Goal: Task Accomplishment & Management: Complete application form

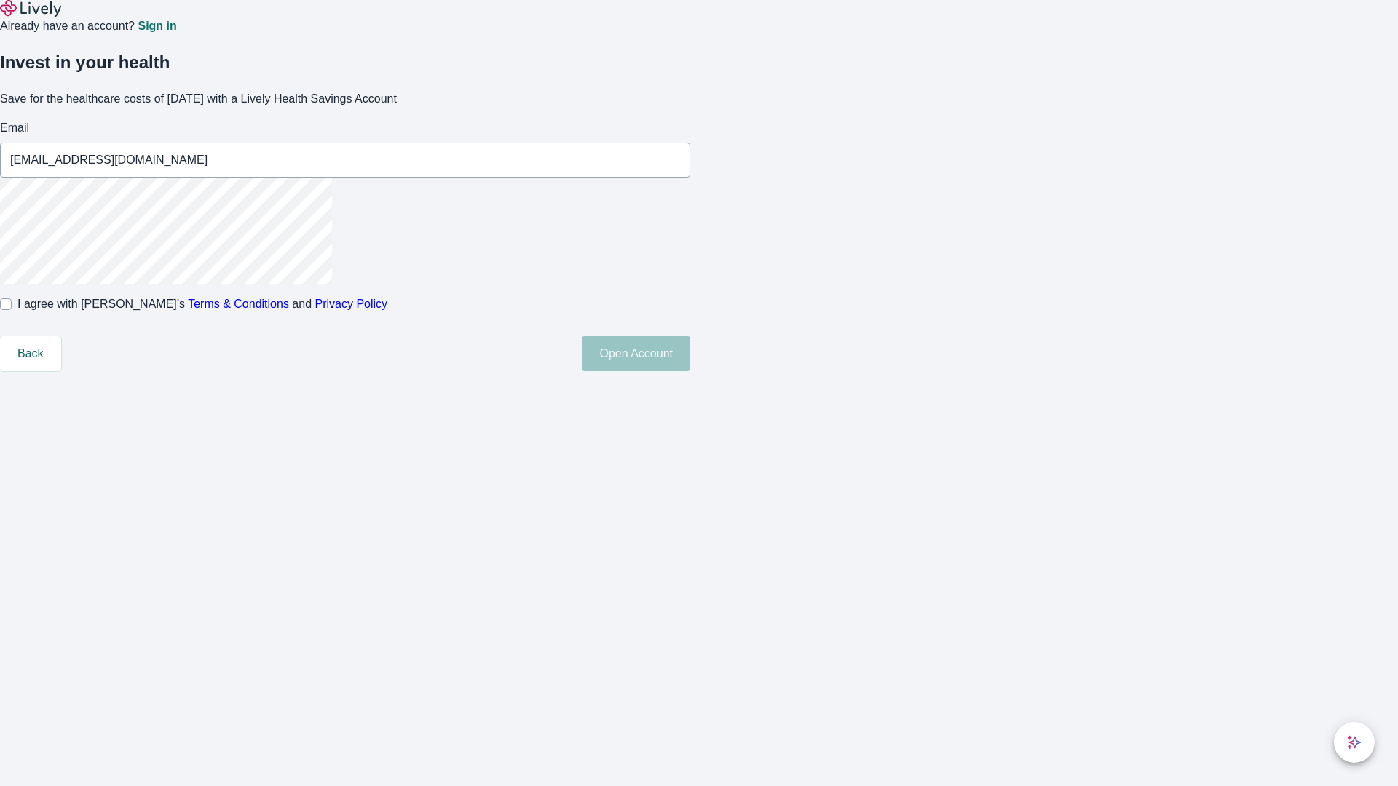
click at [12, 310] on input "I agree with Lively’s Terms & Conditions and Privacy Policy" at bounding box center [6, 305] width 12 height 12
checkbox input "true"
click at [690, 371] on button "Open Account" at bounding box center [636, 353] width 108 height 35
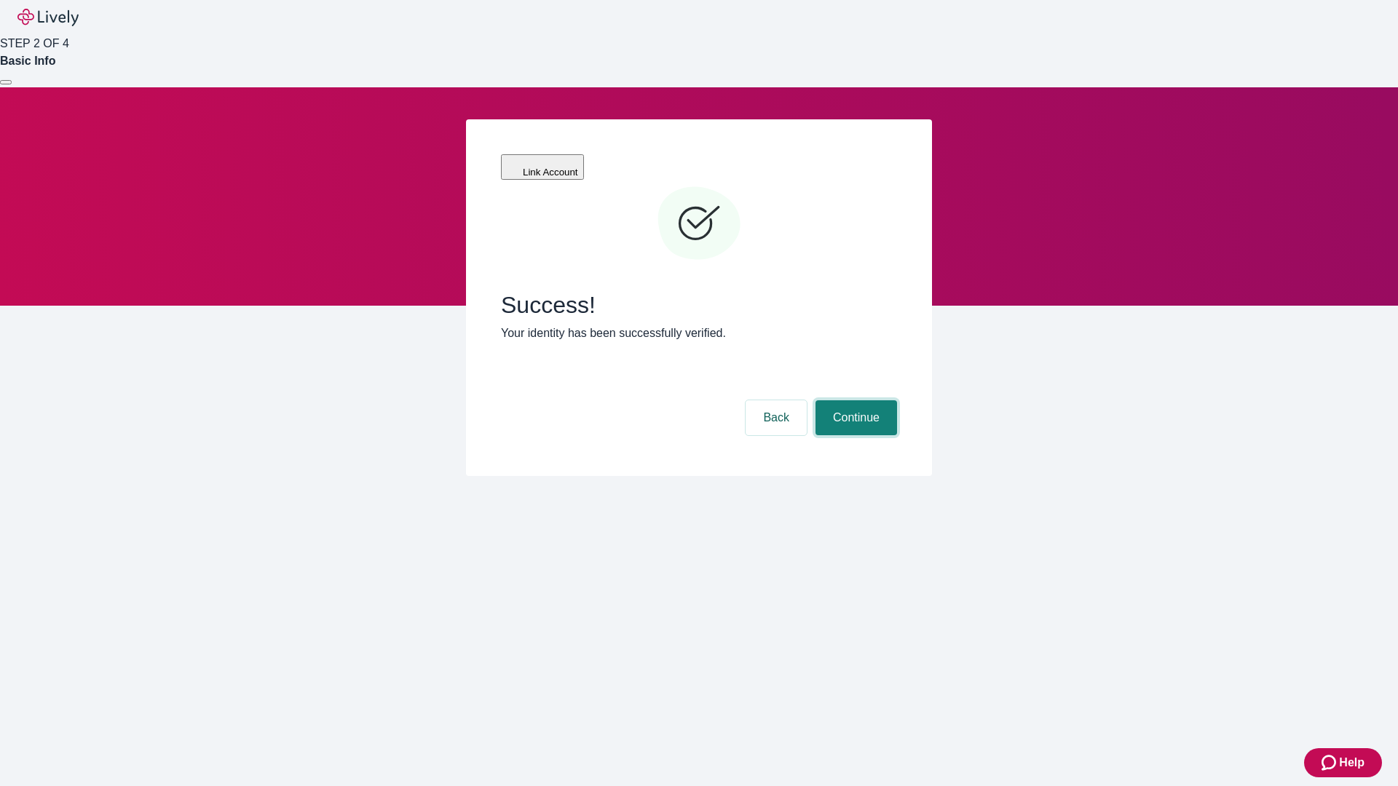
click at [854, 400] on button "Continue" at bounding box center [856, 417] width 82 height 35
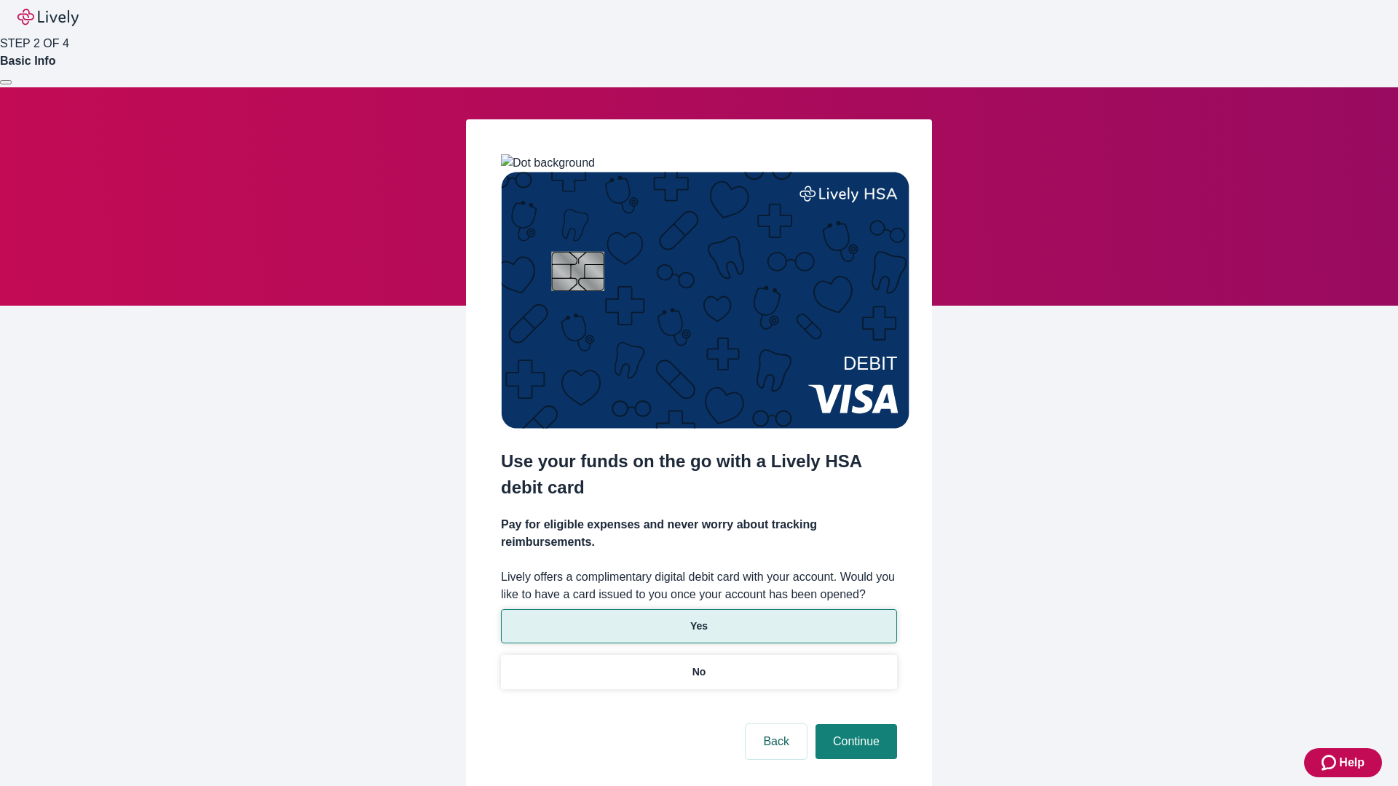
click at [698, 619] on p "Yes" at bounding box center [698, 626] width 17 height 15
click at [854, 724] on button "Continue" at bounding box center [856, 741] width 82 height 35
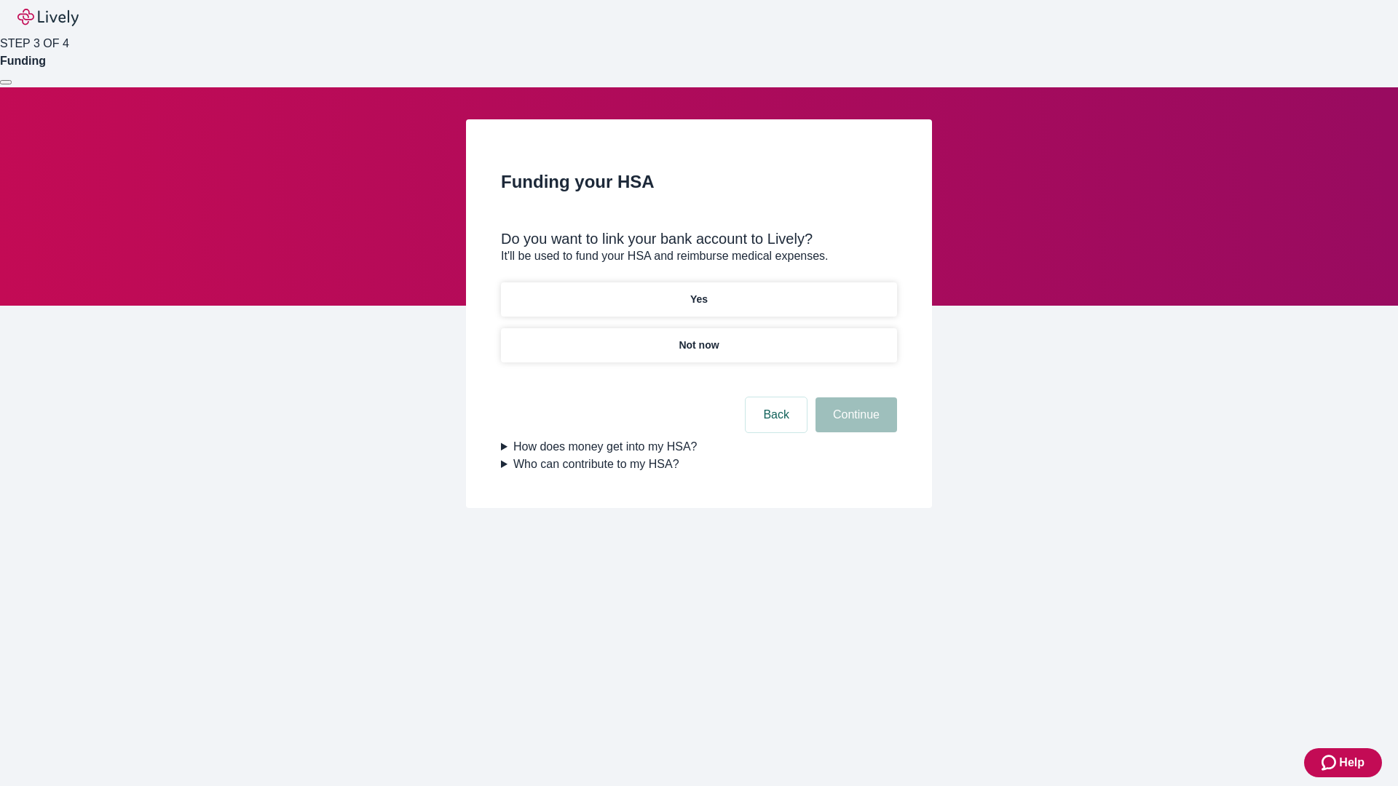
click at [698, 338] on p "Not now" at bounding box center [699, 345] width 40 height 15
click at [854, 424] on button "Continue" at bounding box center [856, 415] width 82 height 35
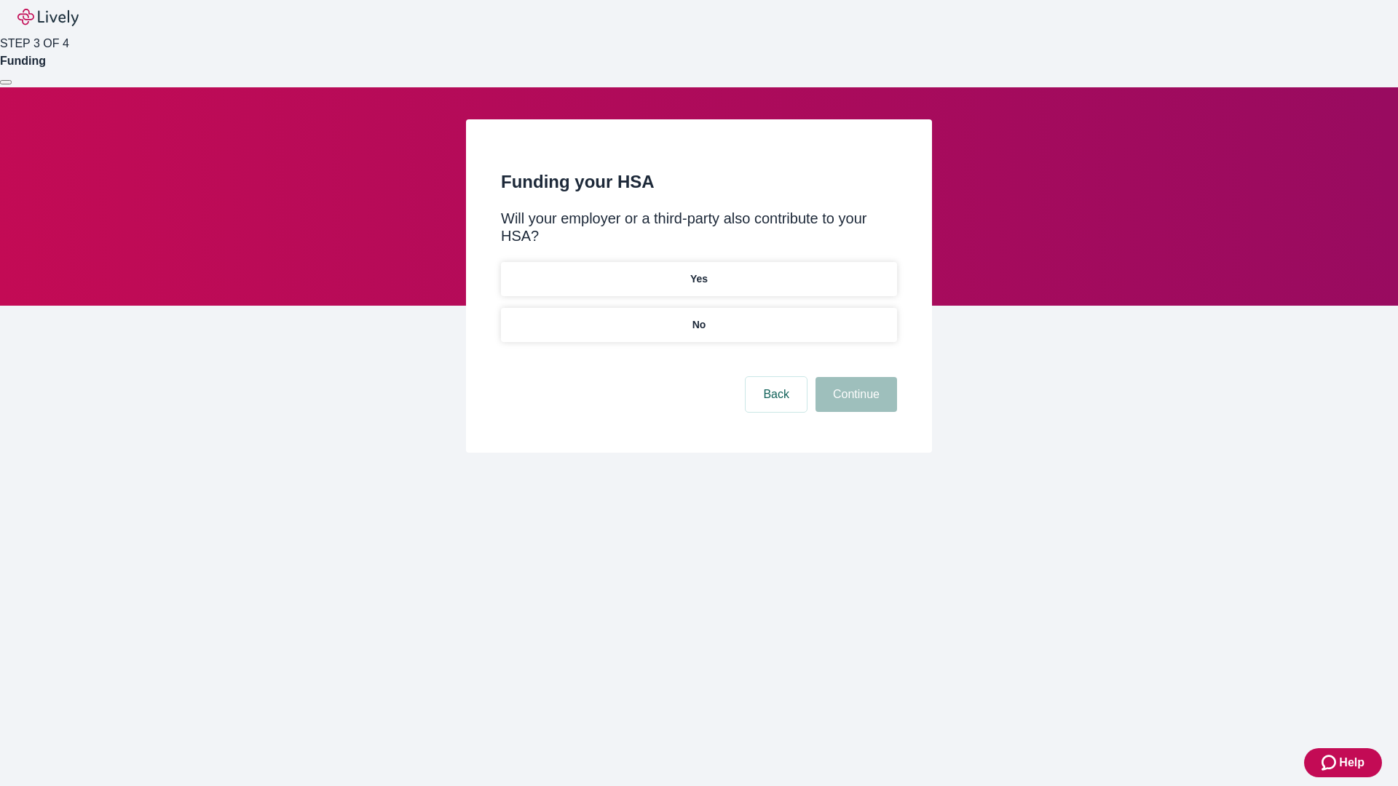
click at [698, 317] on p "No" at bounding box center [699, 324] width 14 height 15
click at [854, 377] on button "Continue" at bounding box center [856, 394] width 82 height 35
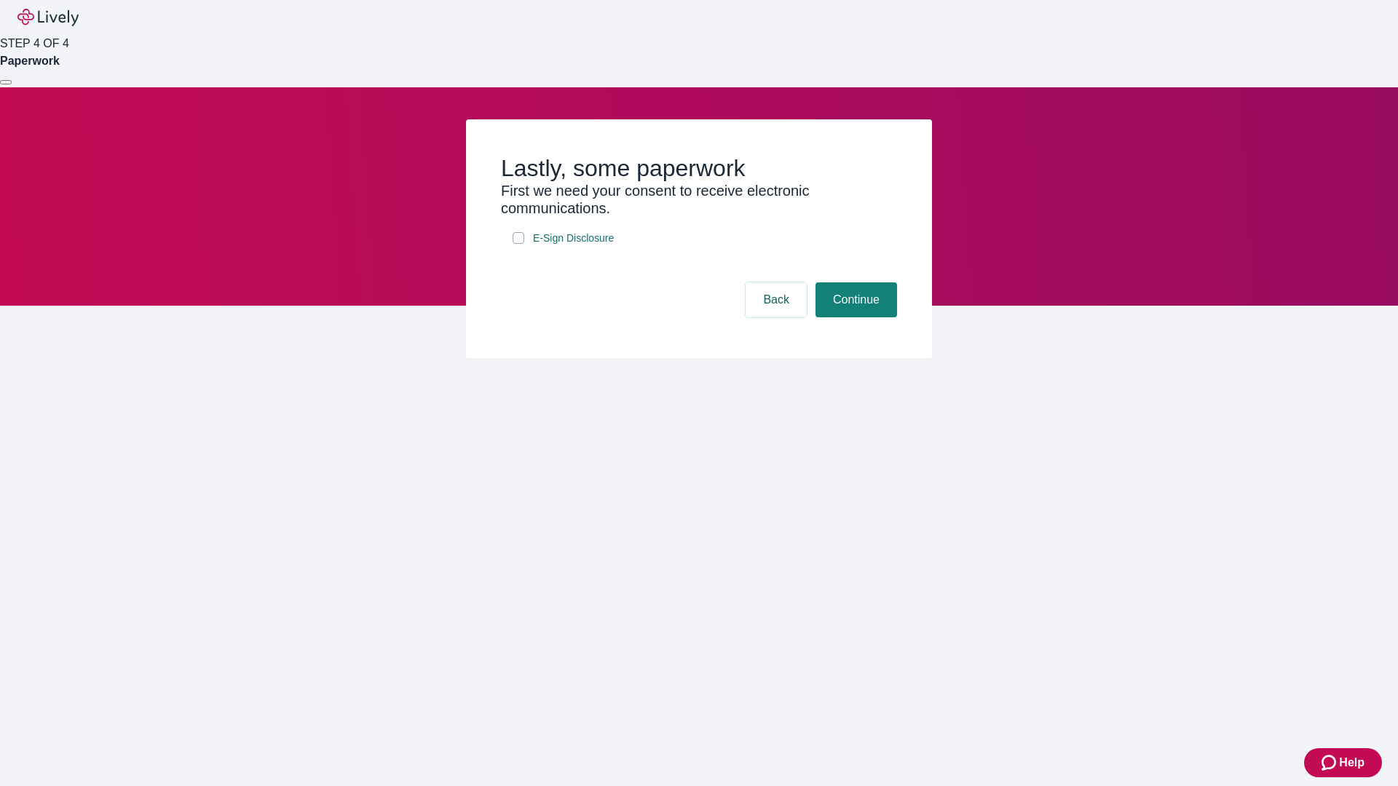
click at [518, 244] on input "E-Sign Disclosure" at bounding box center [519, 238] width 12 height 12
checkbox input "true"
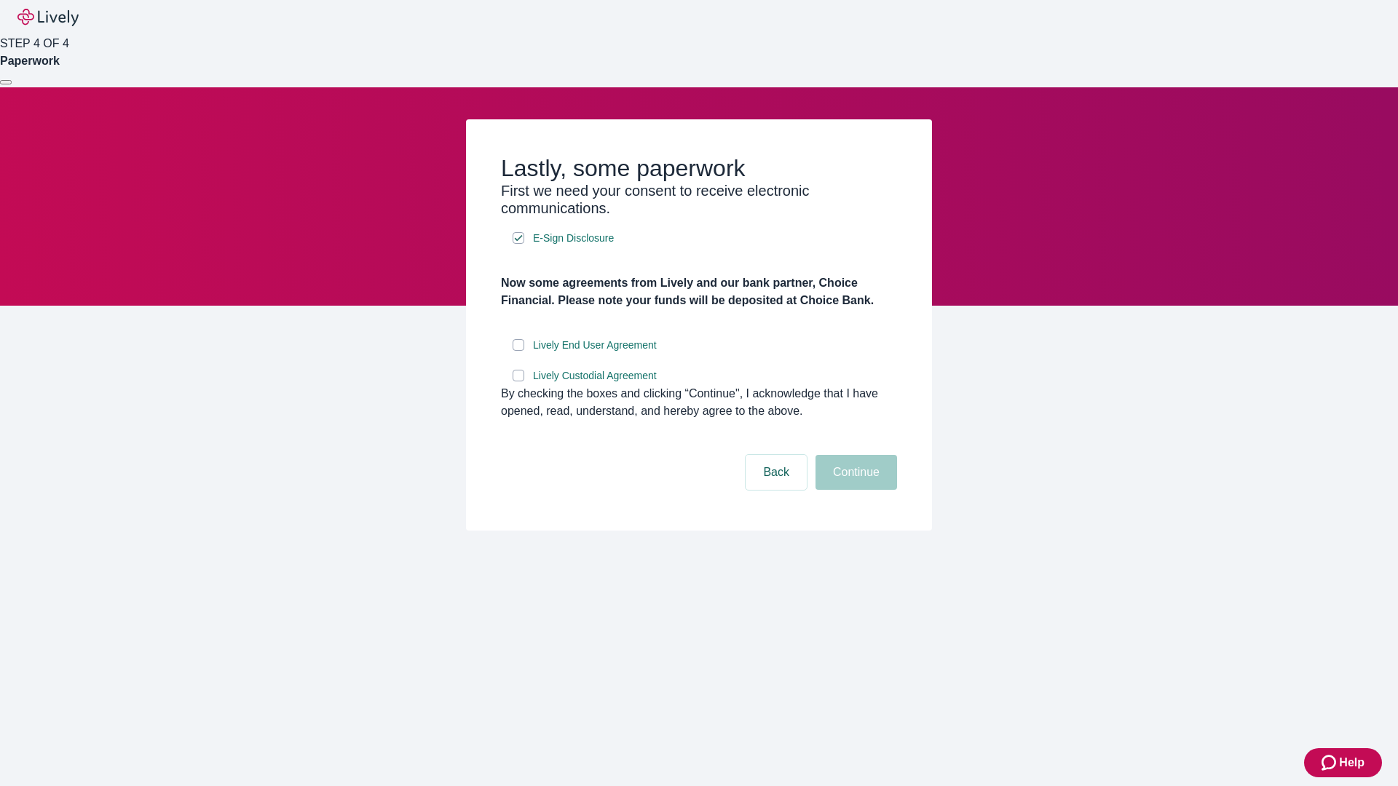
click at [518, 351] on input "Lively End User Agreement" at bounding box center [519, 345] width 12 height 12
checkbox input "true"
click at [518, 381] on input "Lively Custodial Agreement" at bounding box center [519, 376] width 12 height 12
checkbox input "true"
click at [854, 490] on button "Continue" at bounding box center [856, 472] width 82 height 35
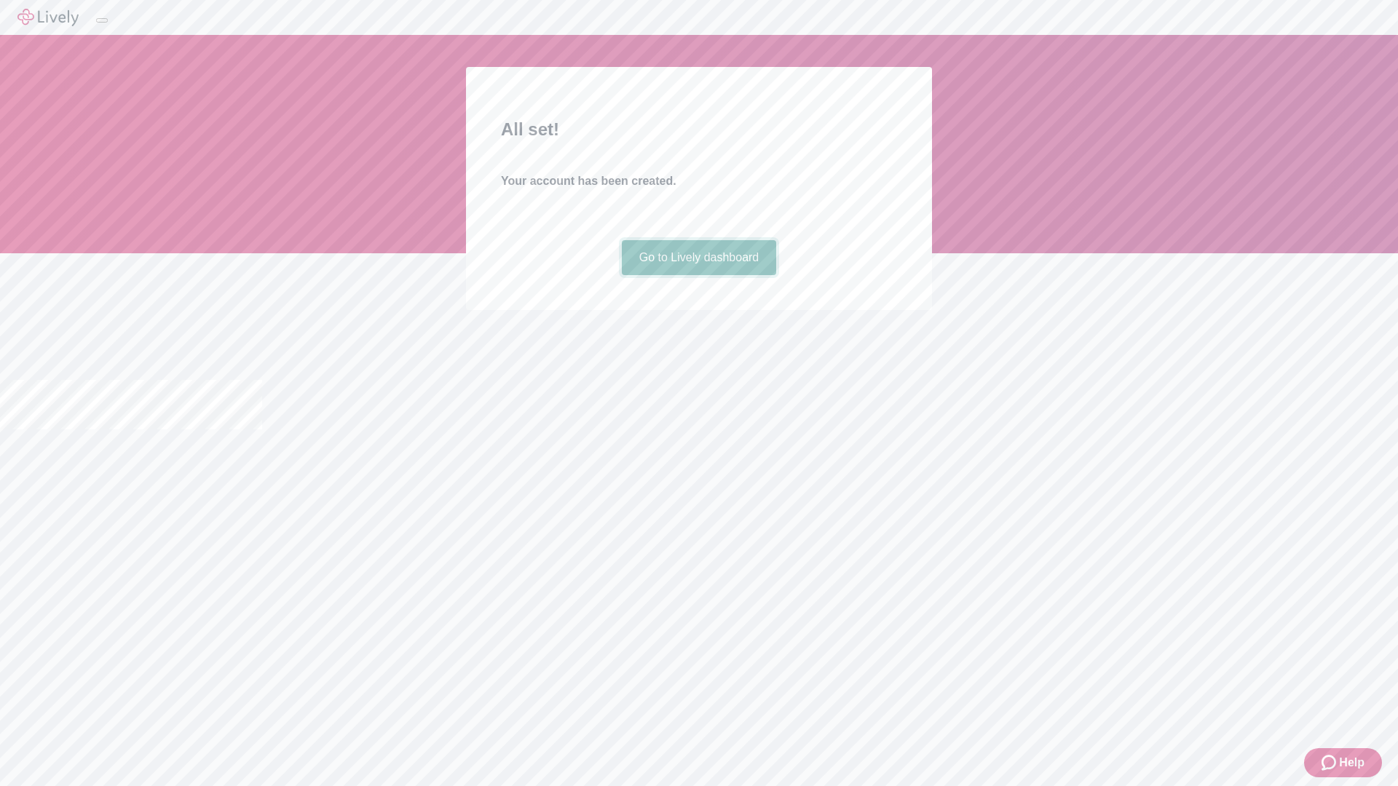
click at [698, 275] on link "Go to Lively dashboard" at bounding box center [699, 257] width 155 height 35
